Goal: Find contact information: Find contact information

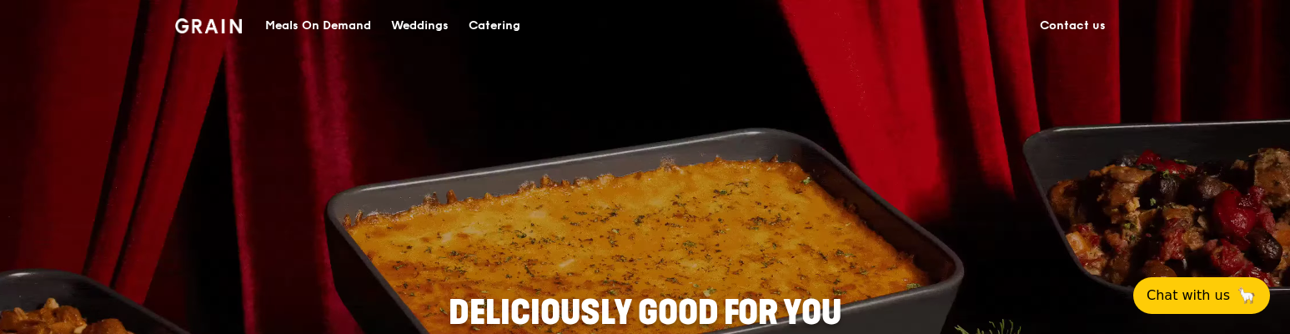
click at [1071, 21] on link "Contact us" at bounding box center [1073, 26] width 86 height 50
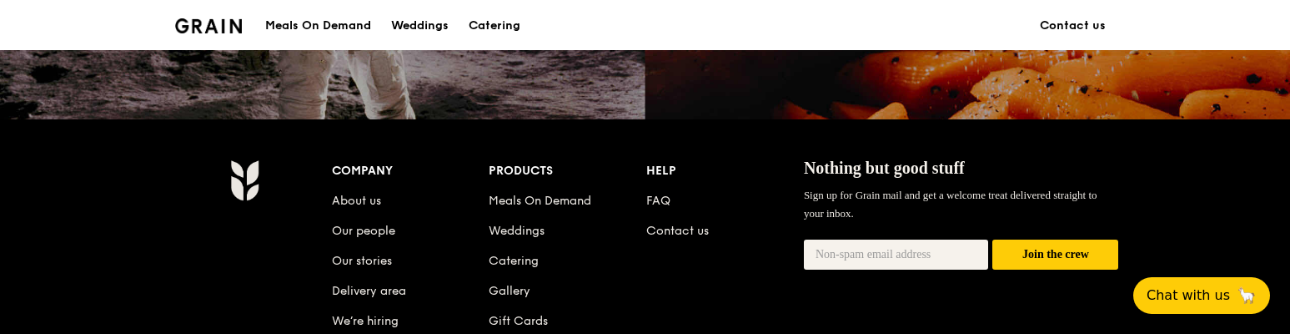
scroll to position [1658, 0]
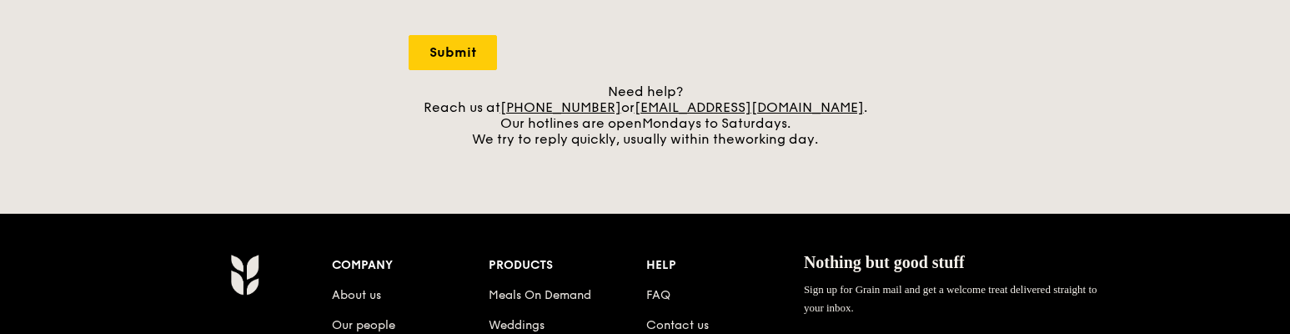
scroll to position [751, 0]
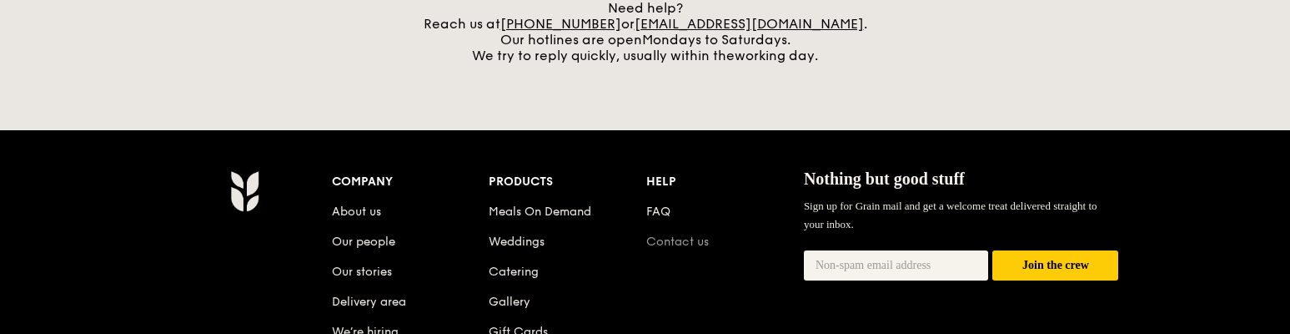
click at [676, 238] on link "Contact us" at bounding box center [677, 241] width 63 height 14
click at [676, 237] on link "Contact us" at bounding box center [677, 241] width 63 height 14
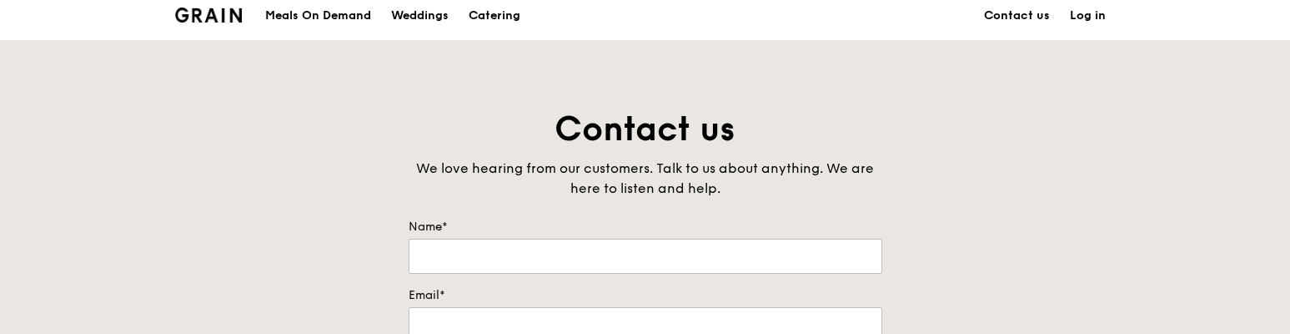
scroll to position [0, 0]
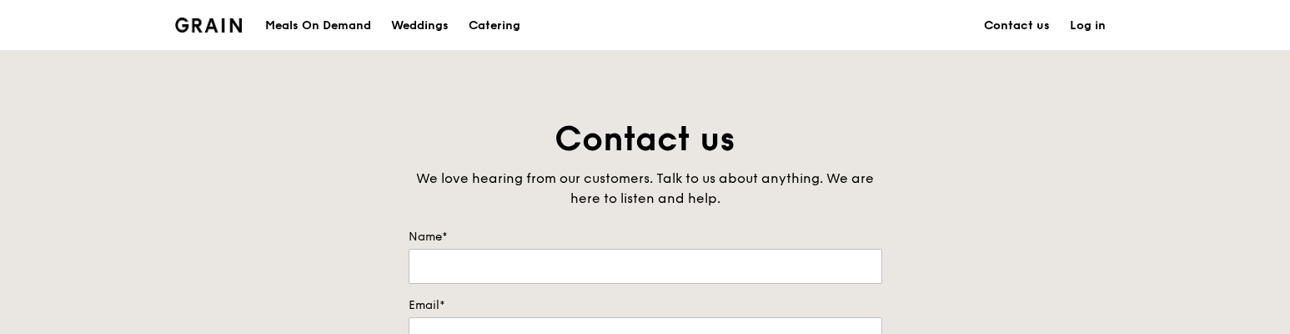
click at [1001, 22] on link "Contact us" at bounding box center [1017, 26] width 86 height 50
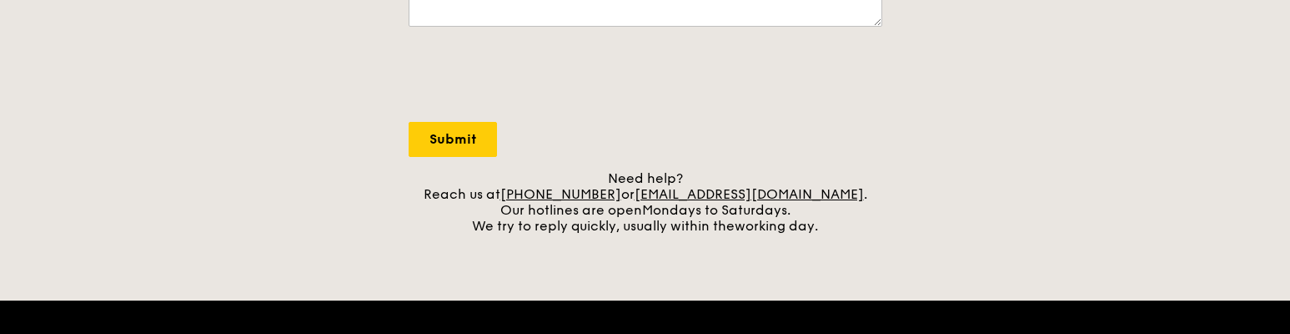
scroll to position [834, 0]
